Goal: Task Accomplishment & Management: Manage account settings

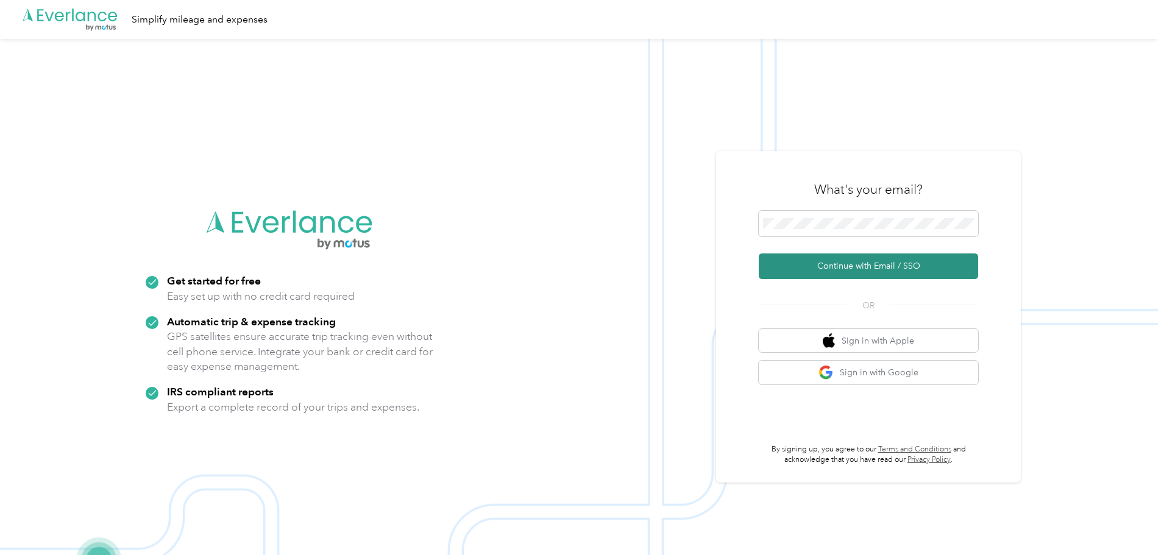
click at [827, 261] on button "Continue with Email / SSO" at bounding box center [868, 266] width 219 height 26
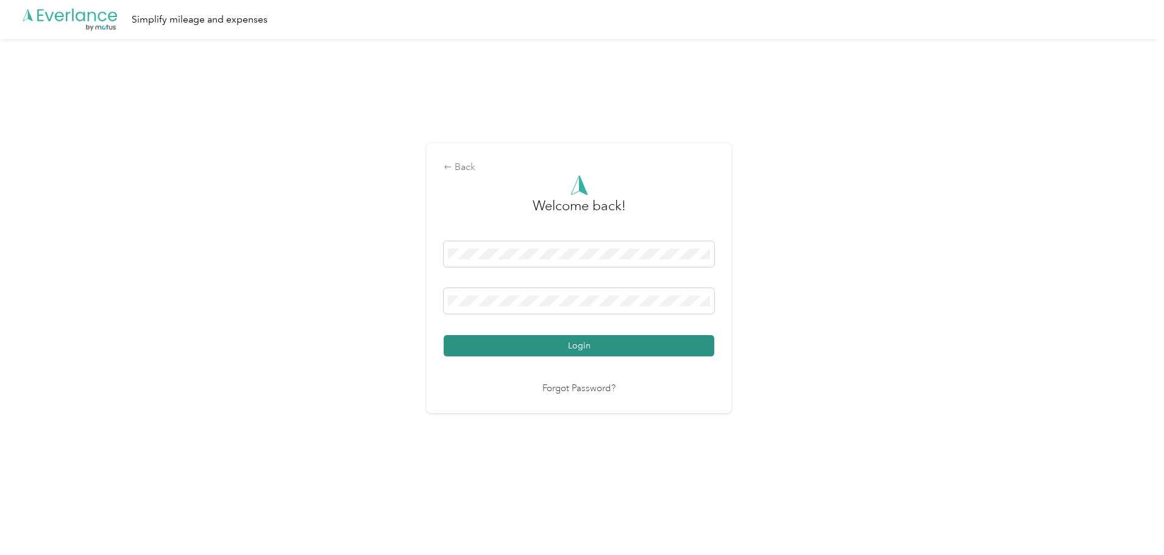
click at [550, 350] on button "Login" at bounding box center [579, 345] width 271 height 21
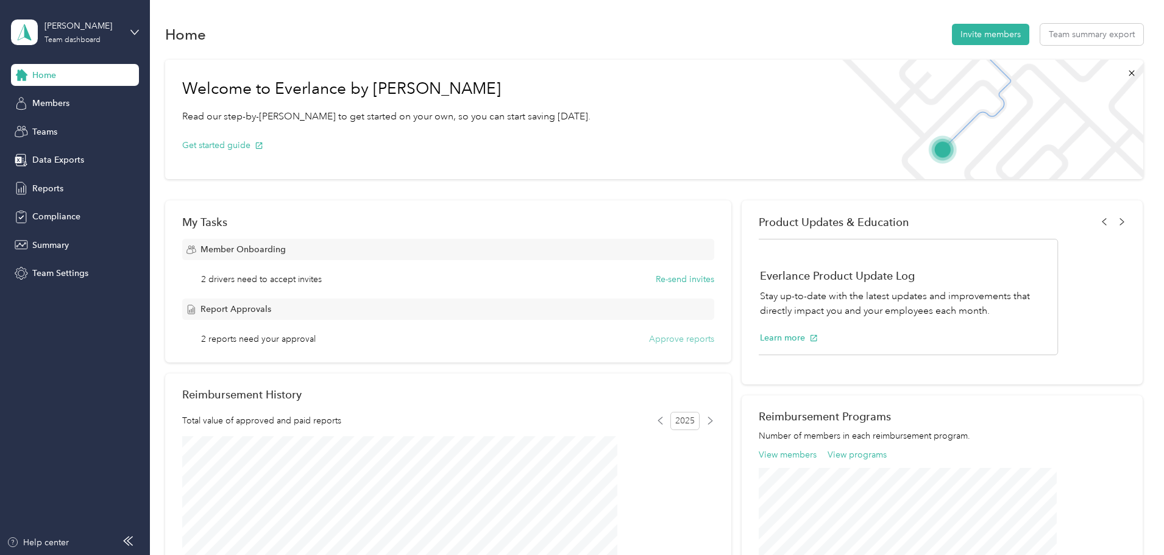
click at [670, 339] on button "Approve reports" at bounding box center [681, 339] width 65 height 13
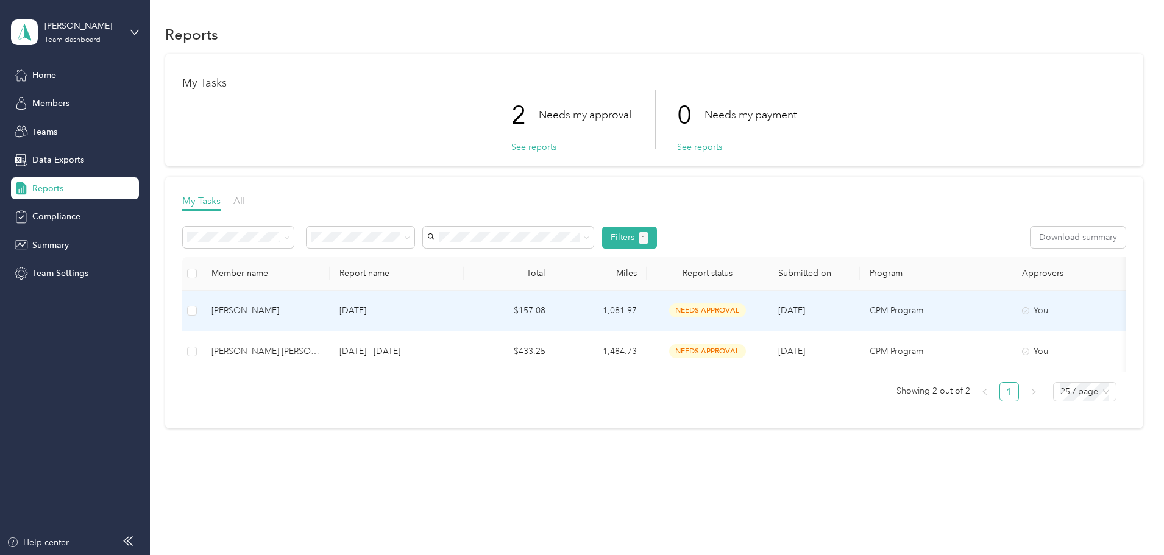
click at [746, 308] on span "needs approval" at bounding box center [707, 310] width 77 height 14
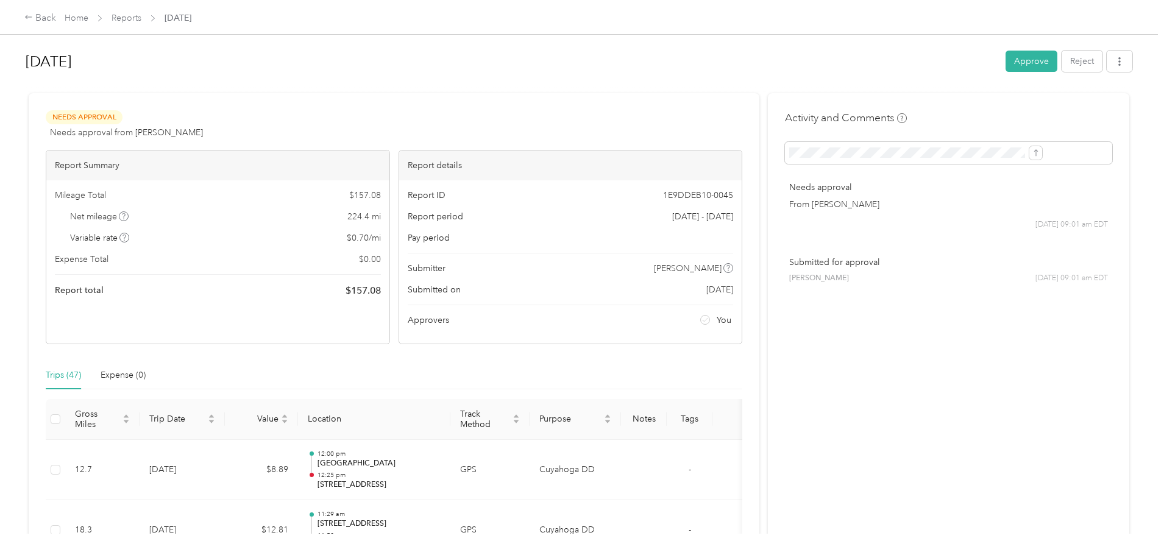
click at [1005, 64] on button "Approve" at bounding box center [1031, 61] width 52 height 21
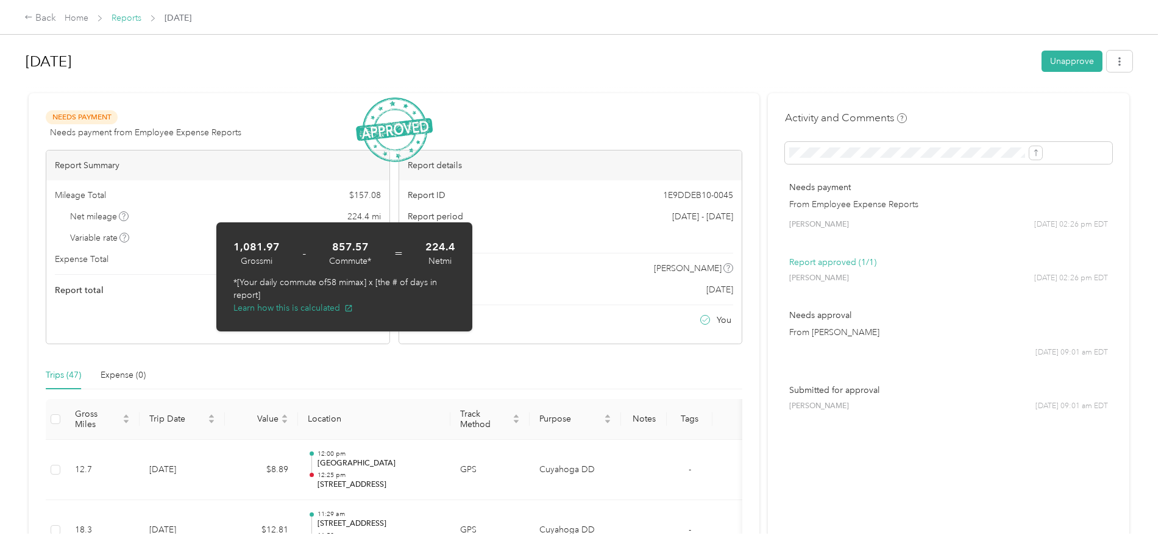
click at [141, 20] on link "Reports" at bounding box center [127, 18] width 30 height 10
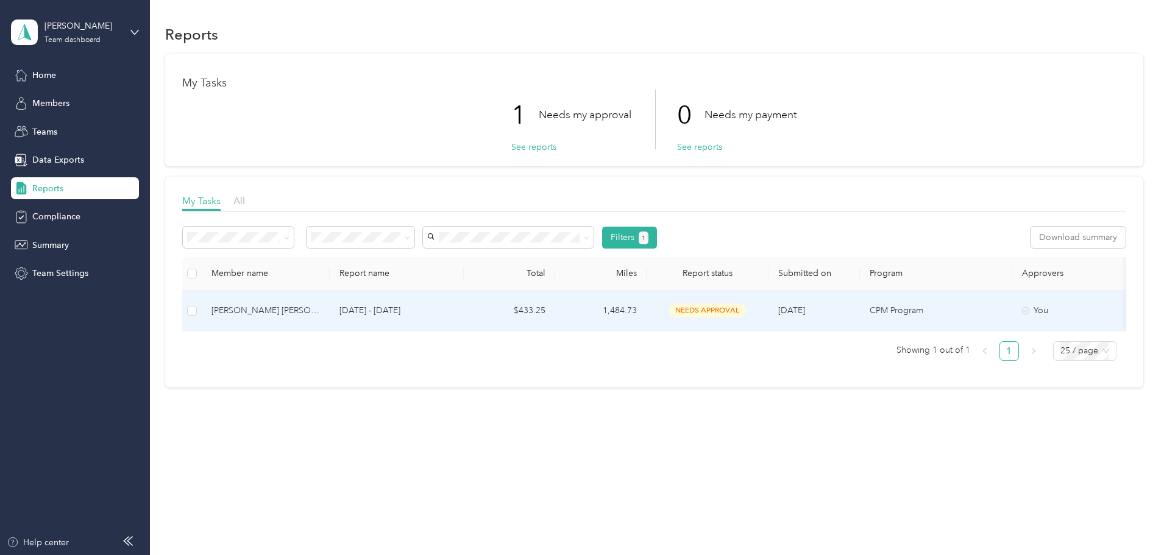
click at [746, 310] on span "needs approval" at bounding box center [707, 310] width 77 height 14
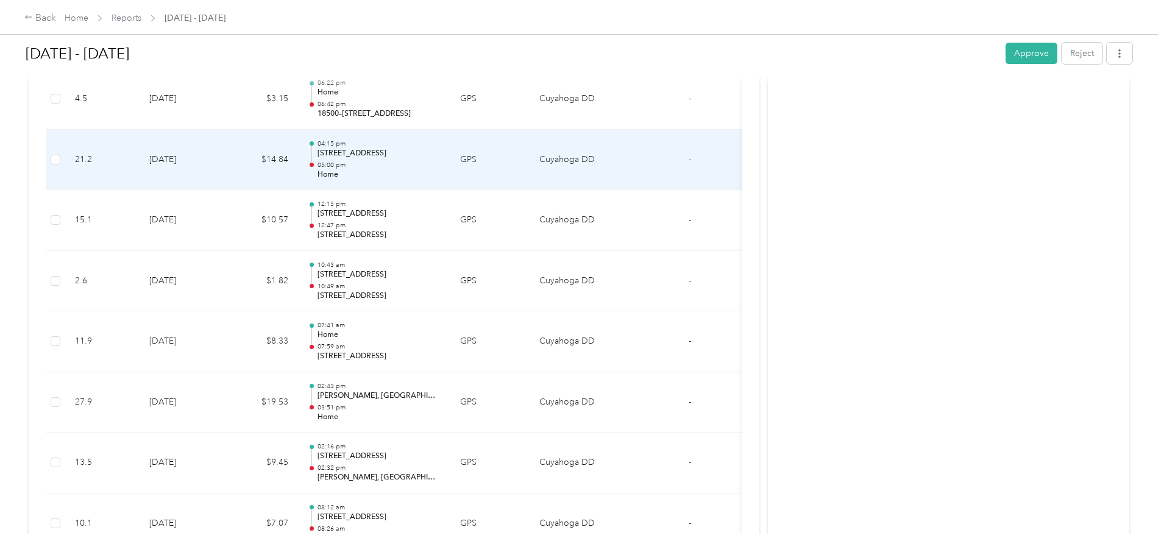
scroll to position [2559, 0]
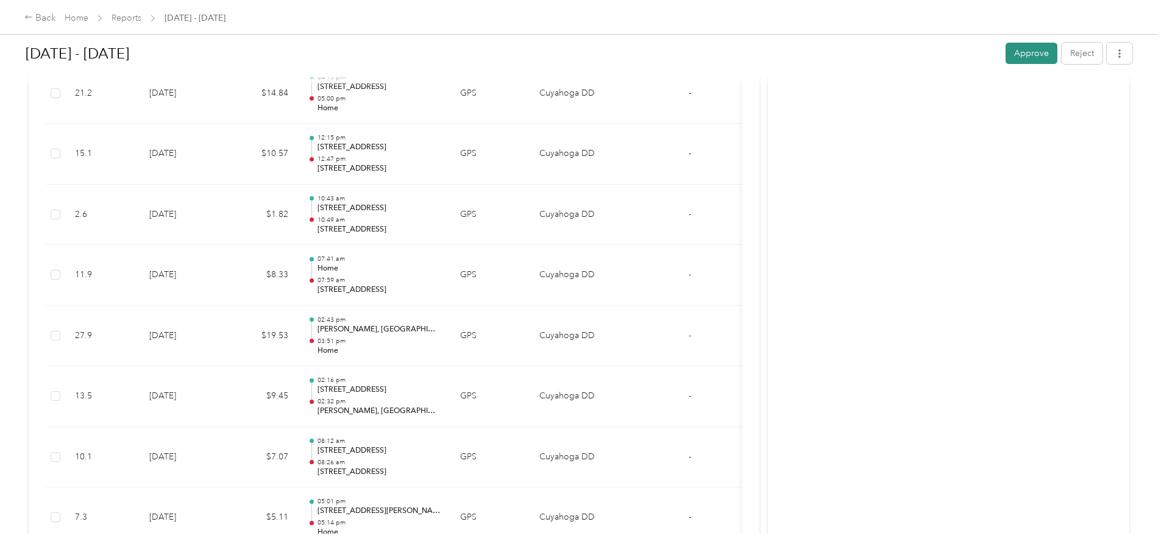
click at [1005, 58] on button "Approve" at bounding box center [1031, 53] width 52 height 21
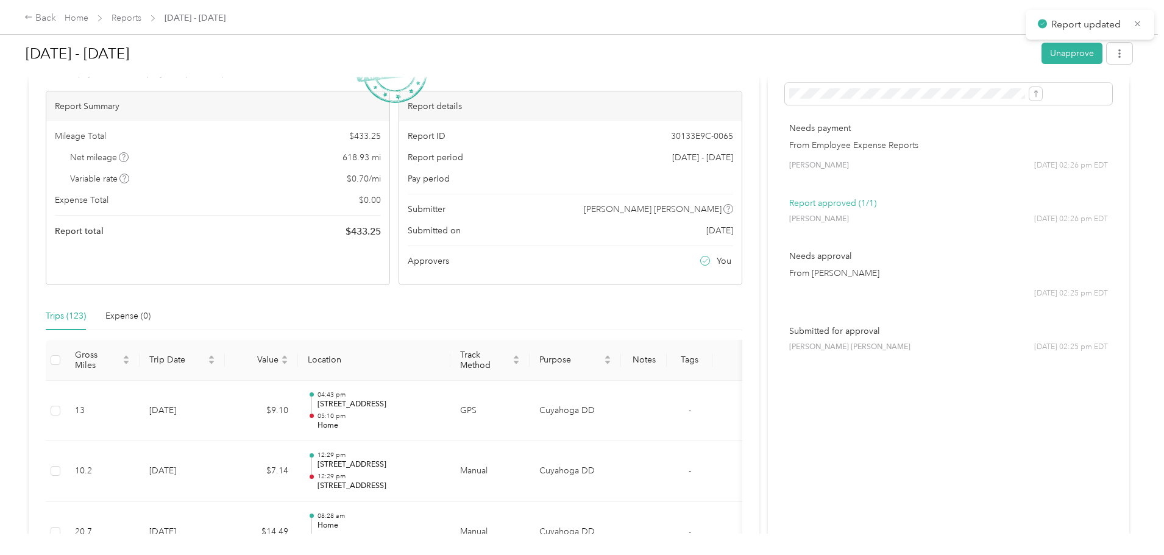
scroll to position [0, 0]
